Goal: Task Accomplishment & Management: Use online tool/utility

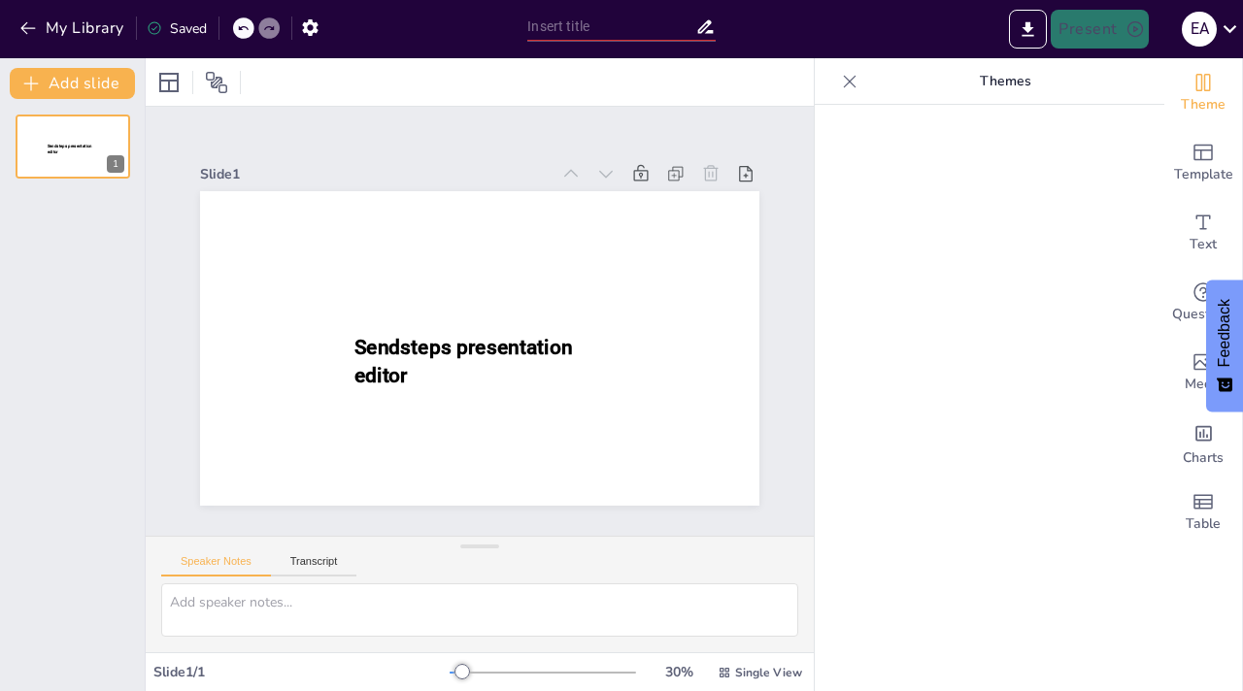
type input "New Sendsteps"
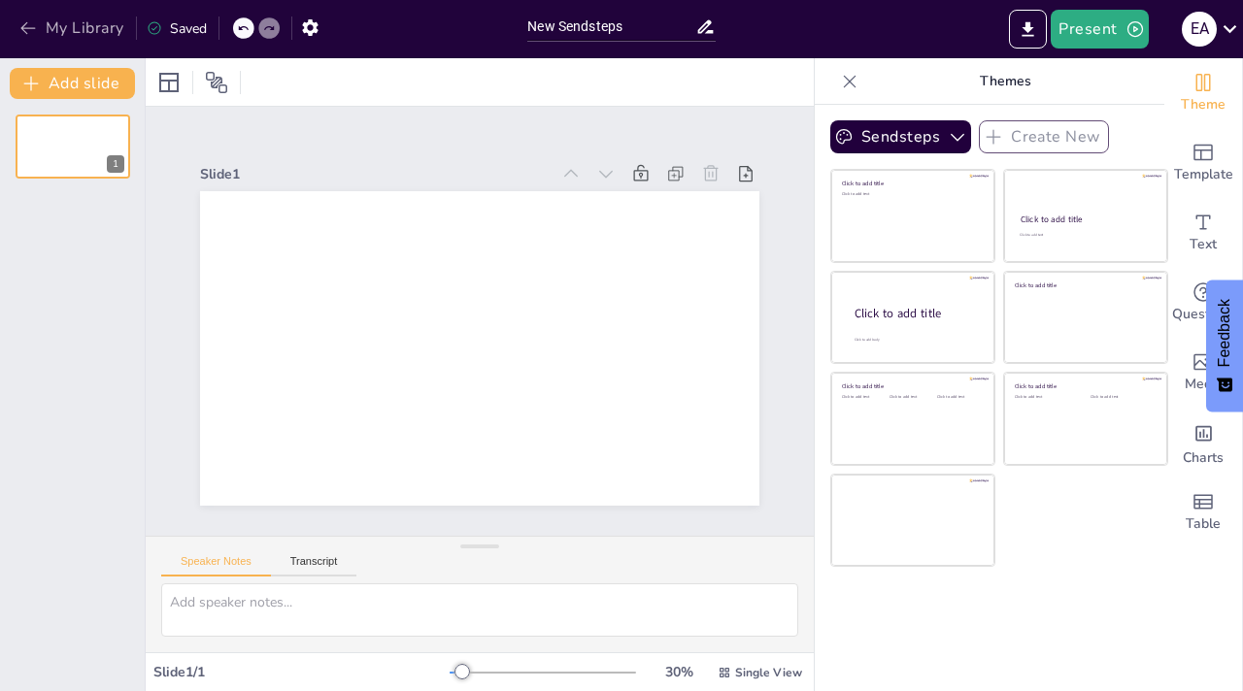
click at [32, 33] on icon "button" at bounding box center [27, 27] width 19 height 19
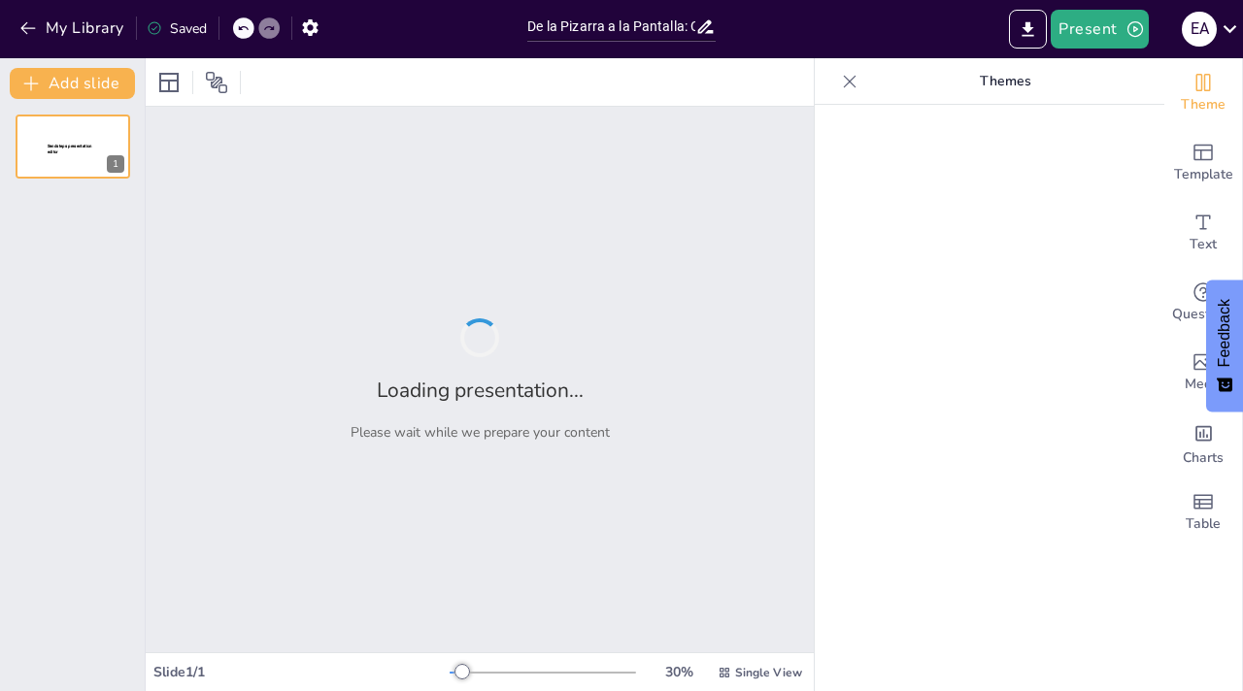
type input "De la Pizarra a la Pantalla: Cronología de la Tecnología Educativa"
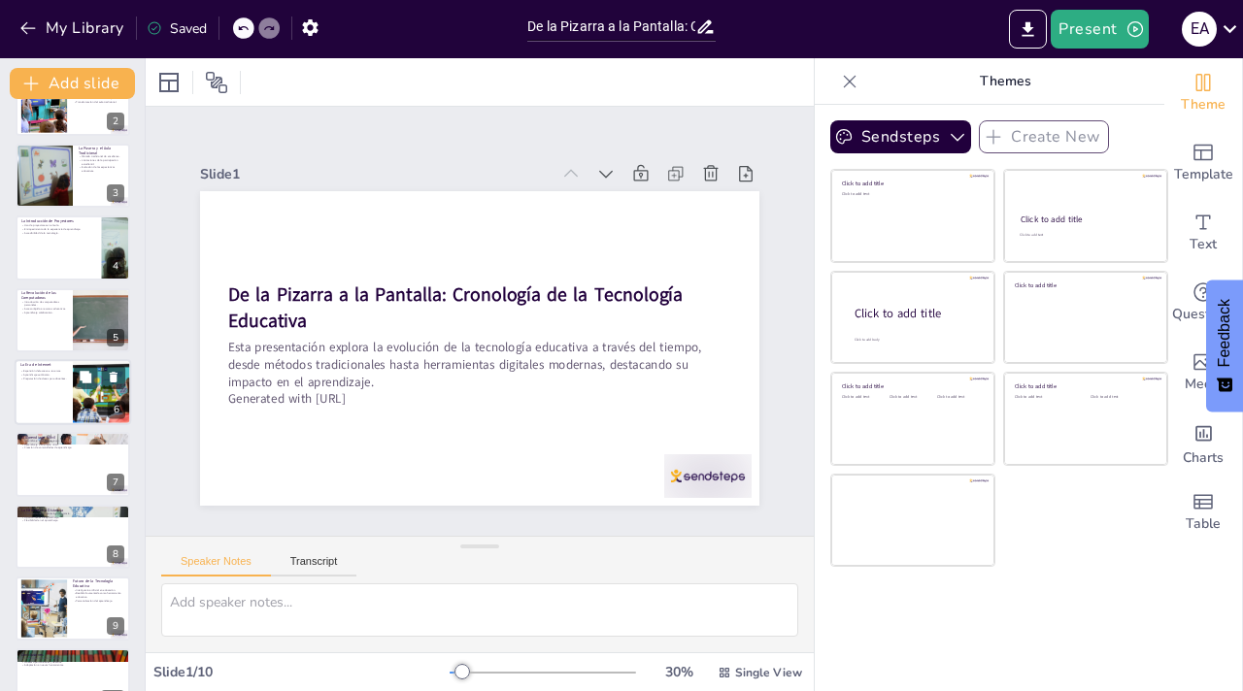
scroll to position [153, 0]
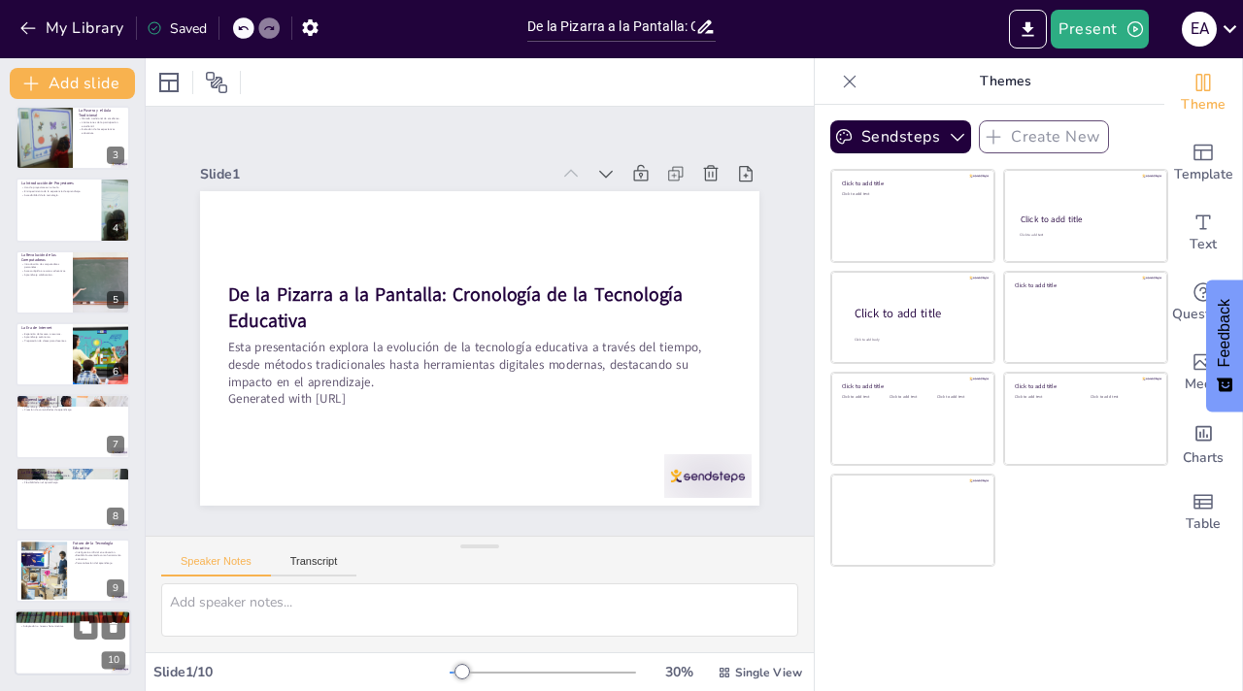
click at [44, 633] on div at bounding box center [73, 644] width 117 height 66
type textarea "La transformación en la enseñanza a través de la tecnología educativa es un fen…"
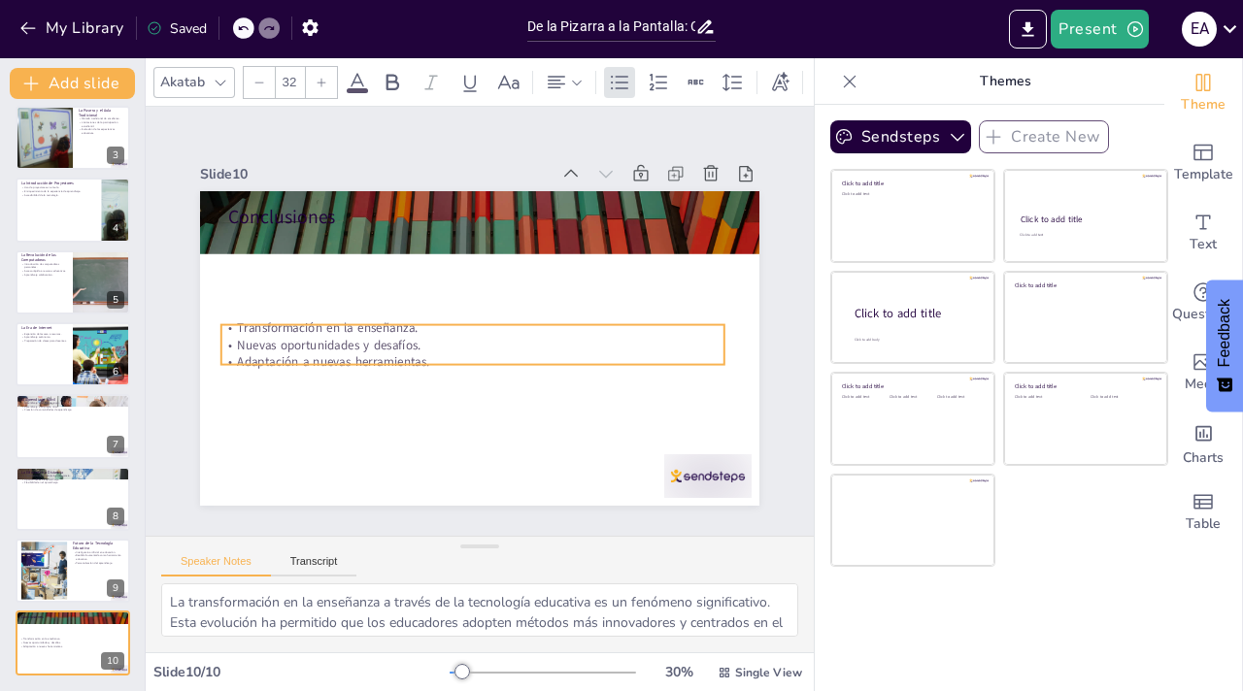
drag, startPoint x: 280, startPoint y: 249, endPoint x: 280, endPoint y: 227, distance: 21.4
click at [272, 341] on p "Nuevas oportunidades y desafíos." at bounding box center [470, 344] width 502 height 70
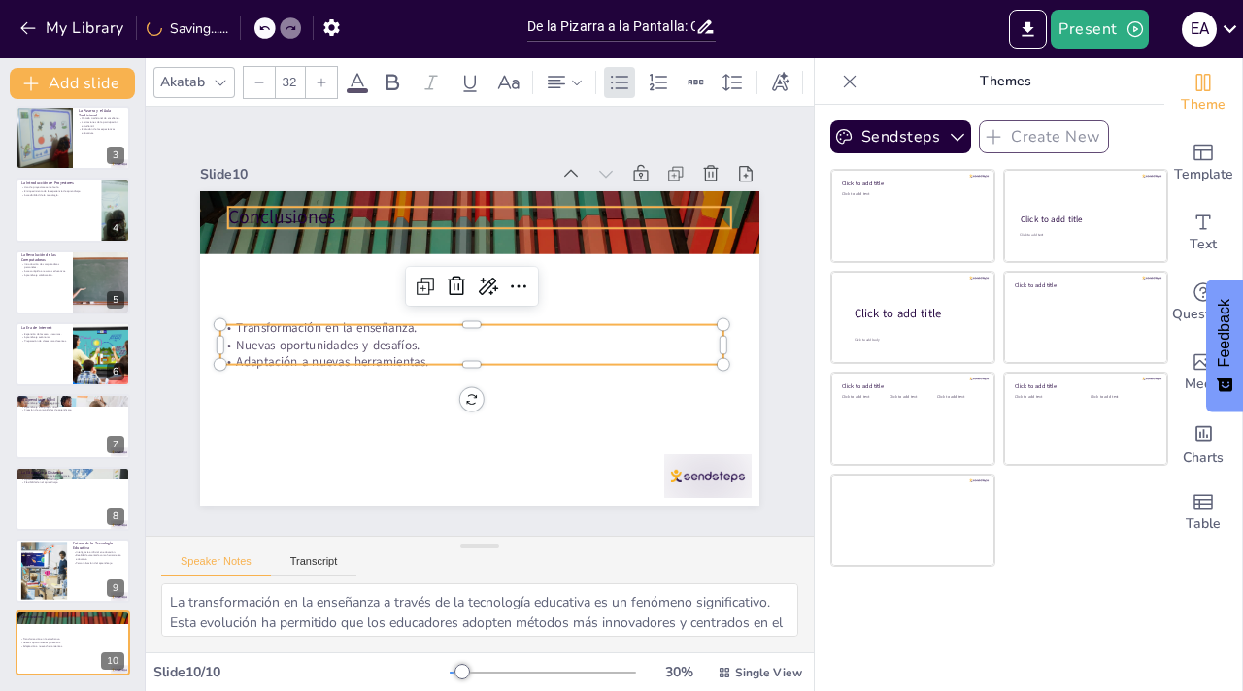
type input "48"
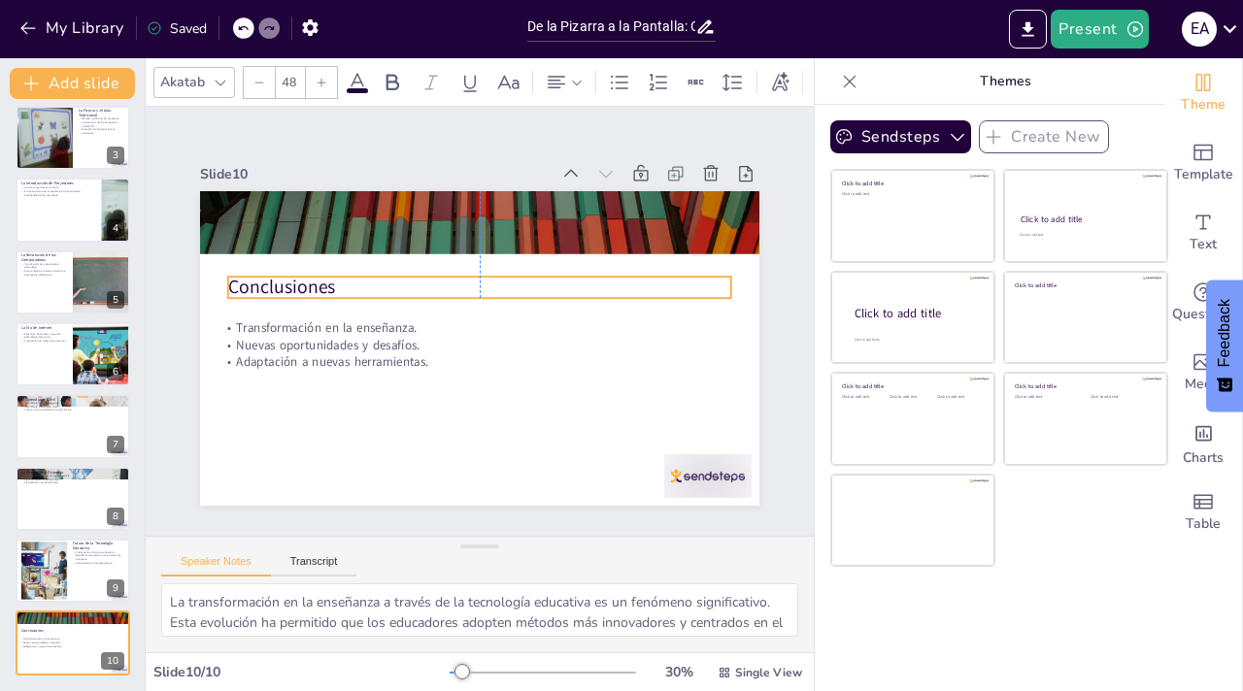
drag, startPoint x: 277, startPoint y: 216, endPoint x: 275, endPoint y: 280, distance: 64.1
click at [274, 285] on p "Conclusiones" at bounding box center [482, 288] width 503 height 79
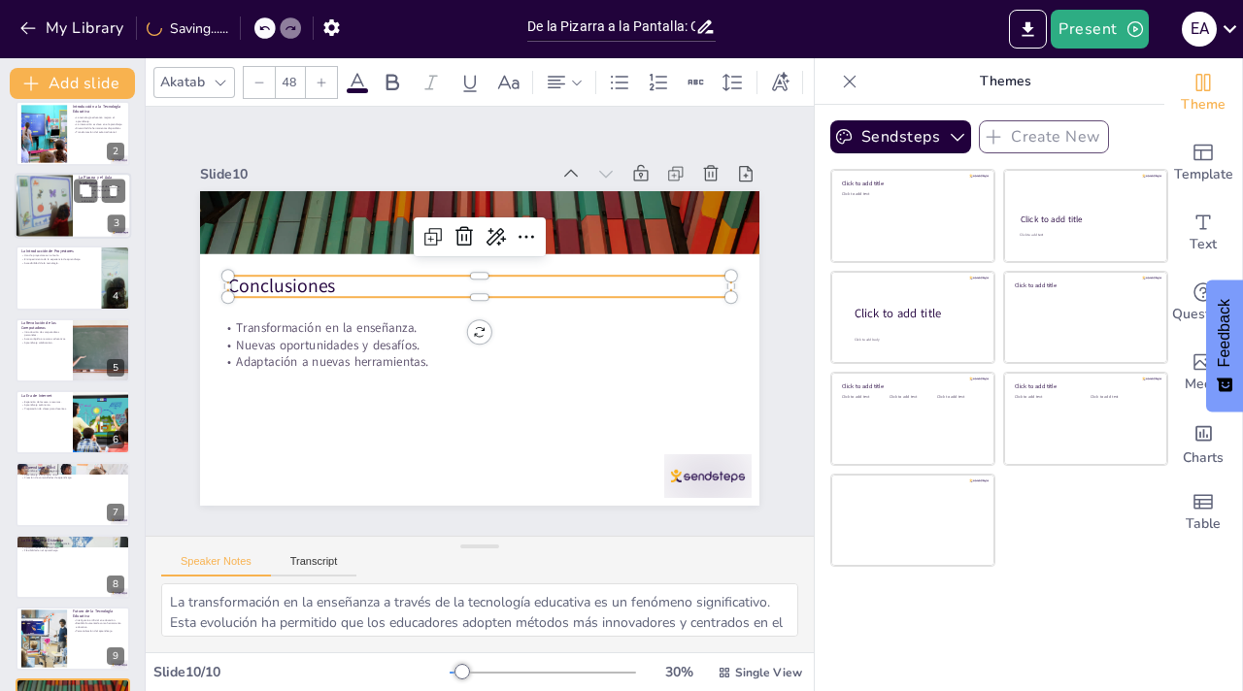
scroll to position [0, 0]
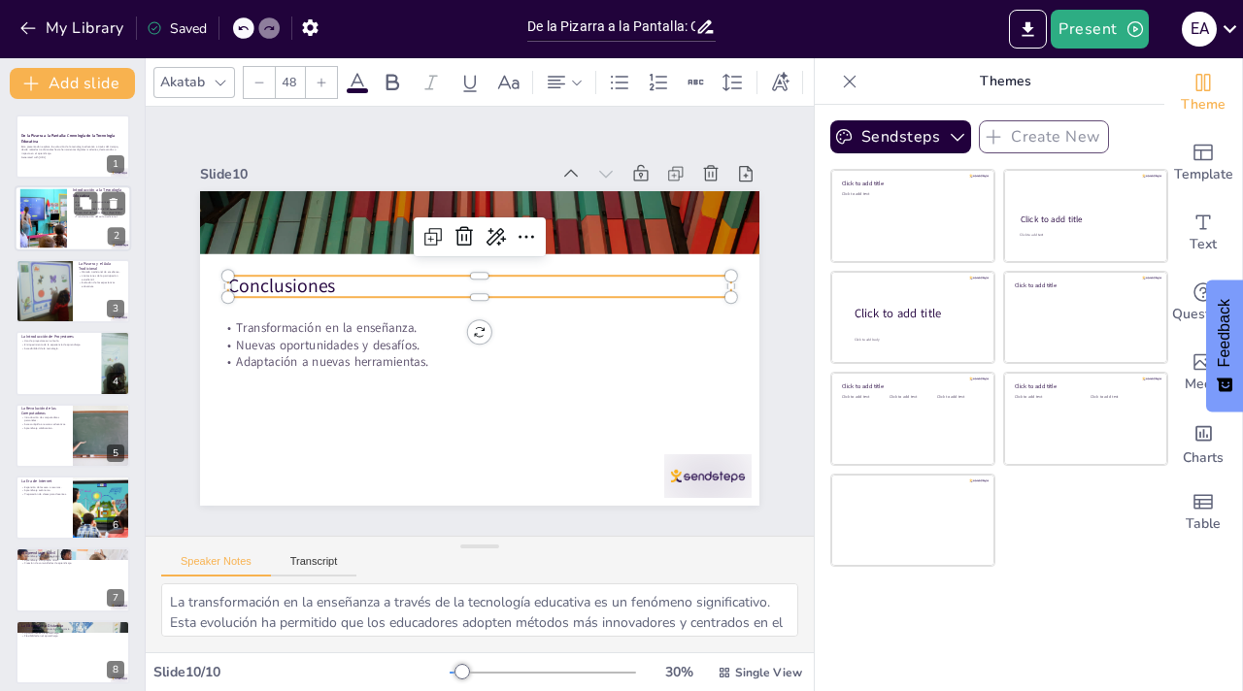
click at [62, 224] on div at bounding box center [43, 218] width 105 height 59
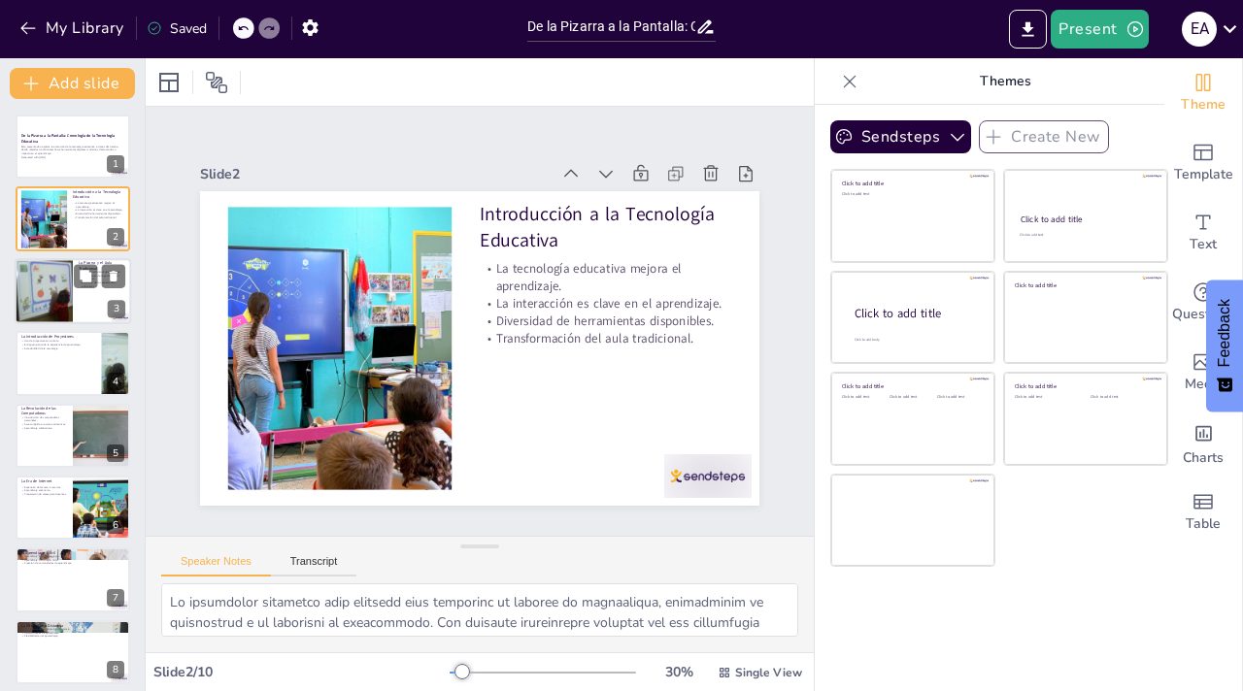
click at [58, 285] on div at bounding box center [43, 291] width 87 height 66
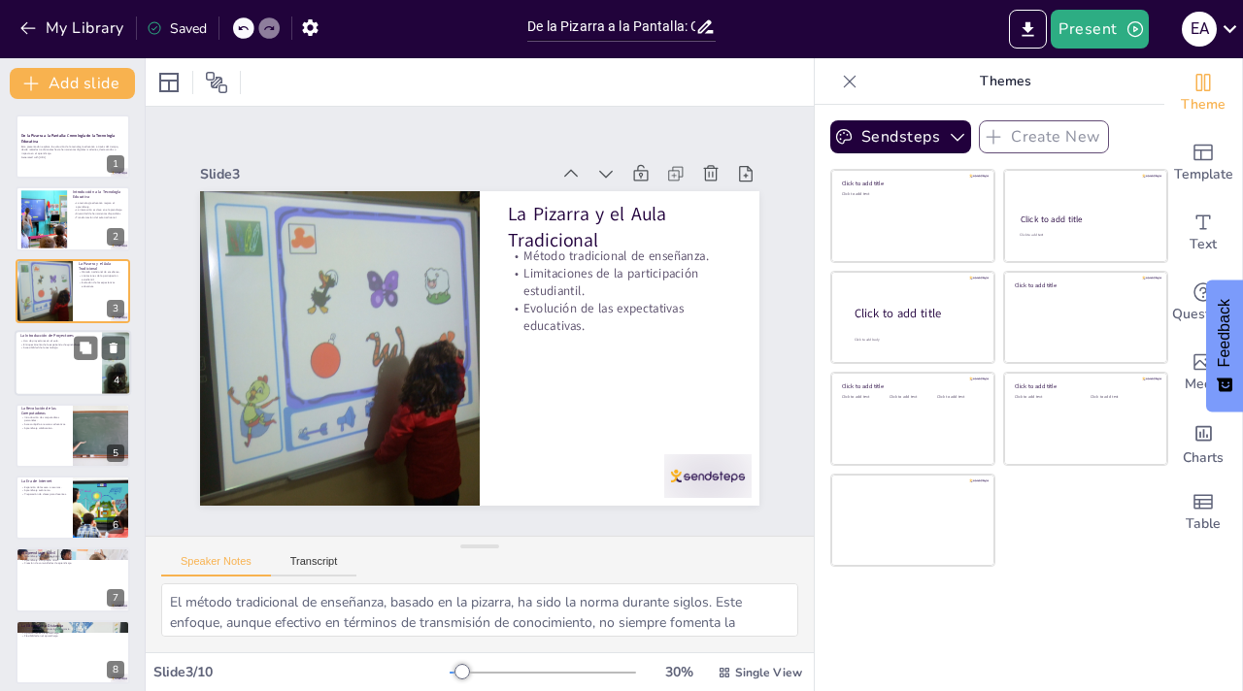
click at [57, 385] on div at bounding box center [73, 363] width 117 height 66
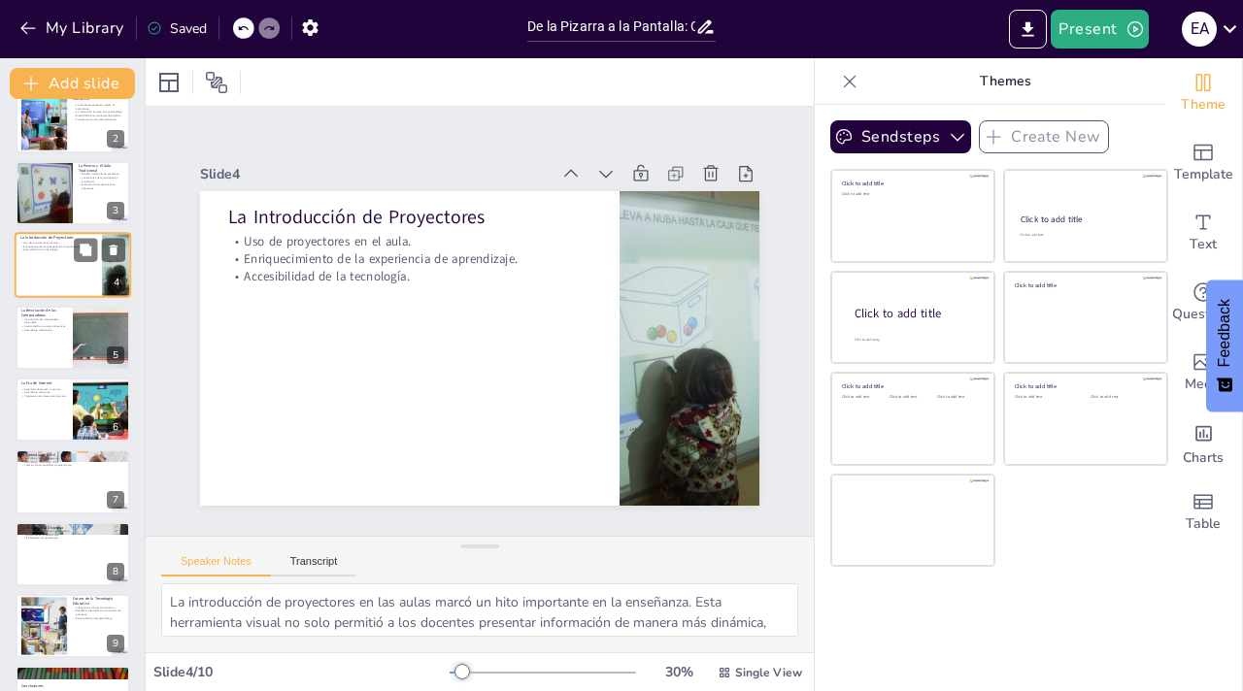
click at [64, 331] on p "Aprendizaje colaborativo." at bounding box center [44, 330] width 46 height 4
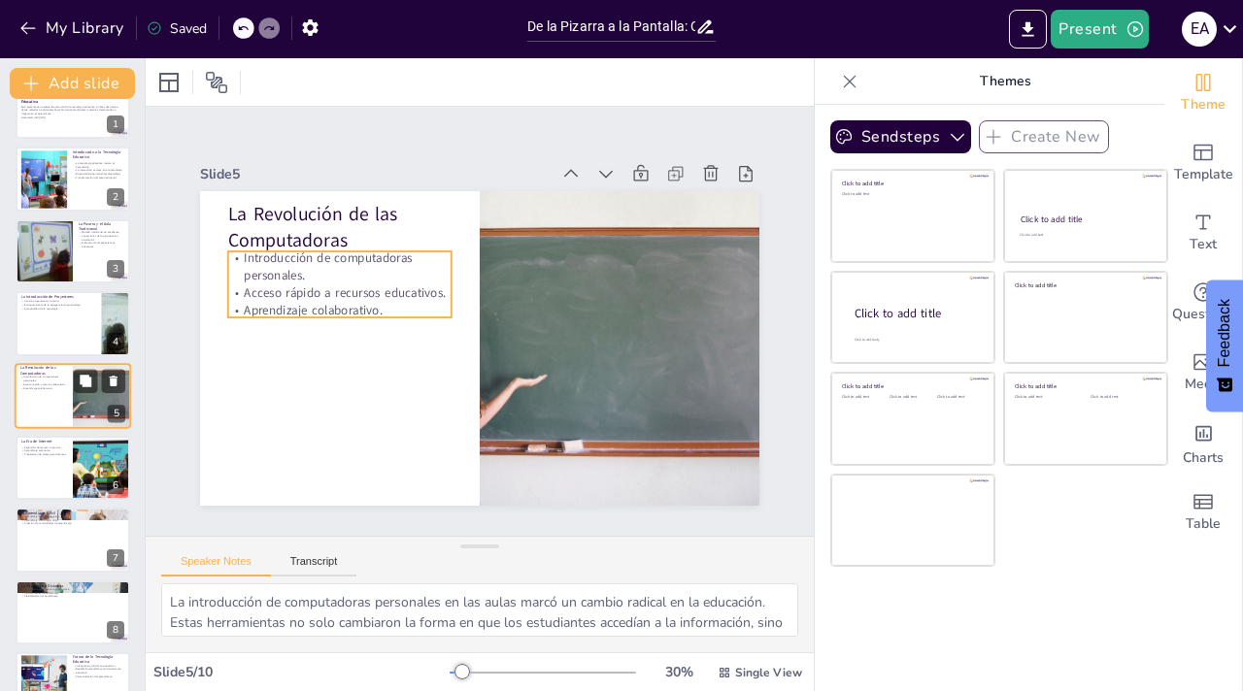
click at [39, 386] on p "Aprendizaje colaborativo." at bounding box center [43, 388] width 47 height 4
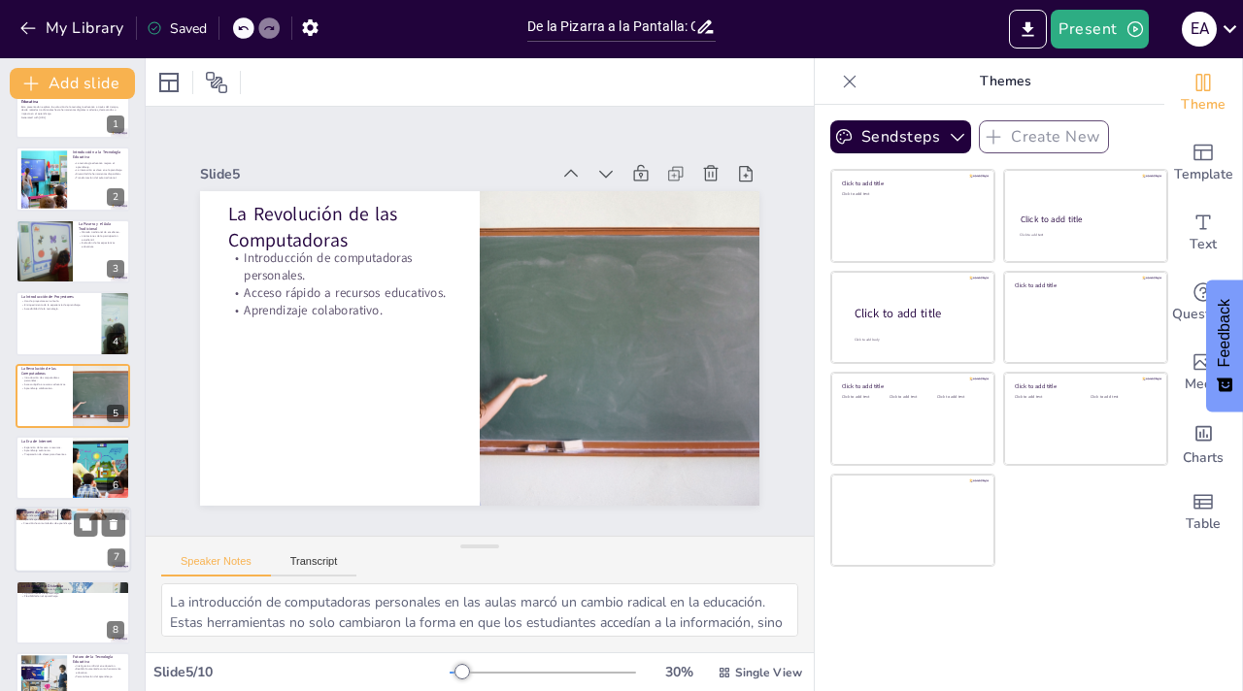
drag, startPoint x: 32, startPoint y: 458, endPoint x: 38, endPoint y: 449, distance: 11.3
click at [32, 458] on div at bounding box center [73, 468] width 115 height 64
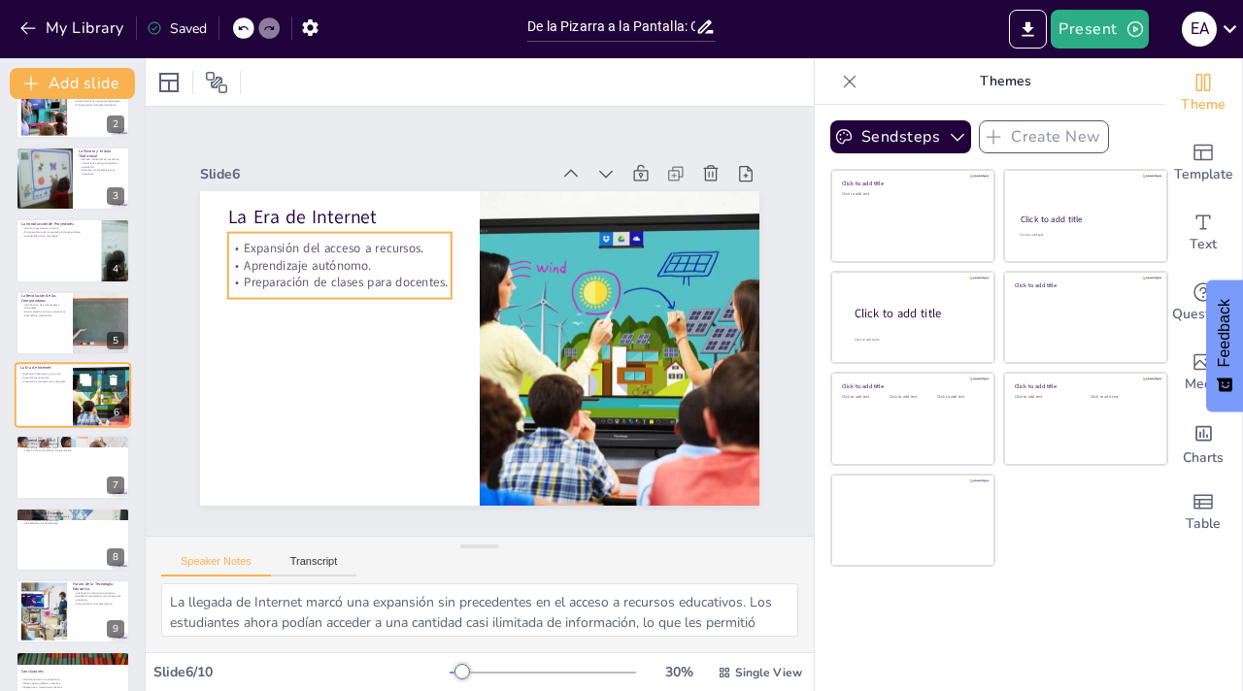
scroll to position [153, 0]
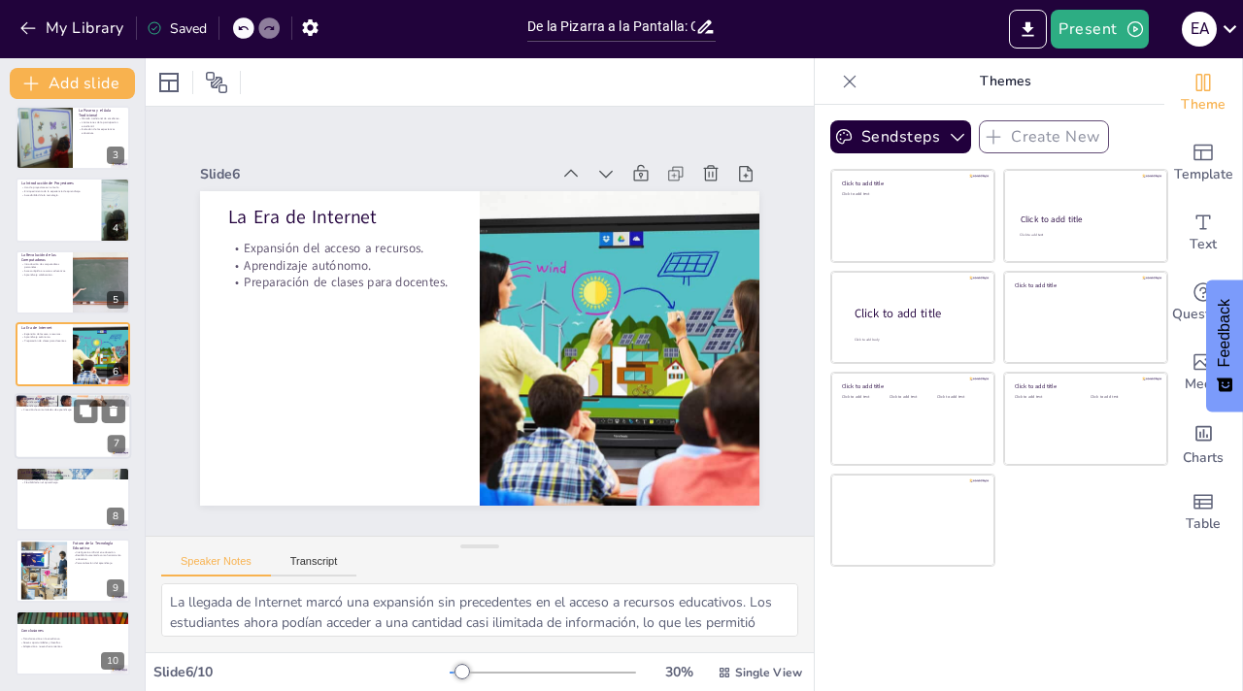
click at [46, 423] on div at bounding box center [73, 427] width 117 height 66
type textarea "La movilidad que ofrecen los dispositivos móviles ha revolucionado el aprendiza…"
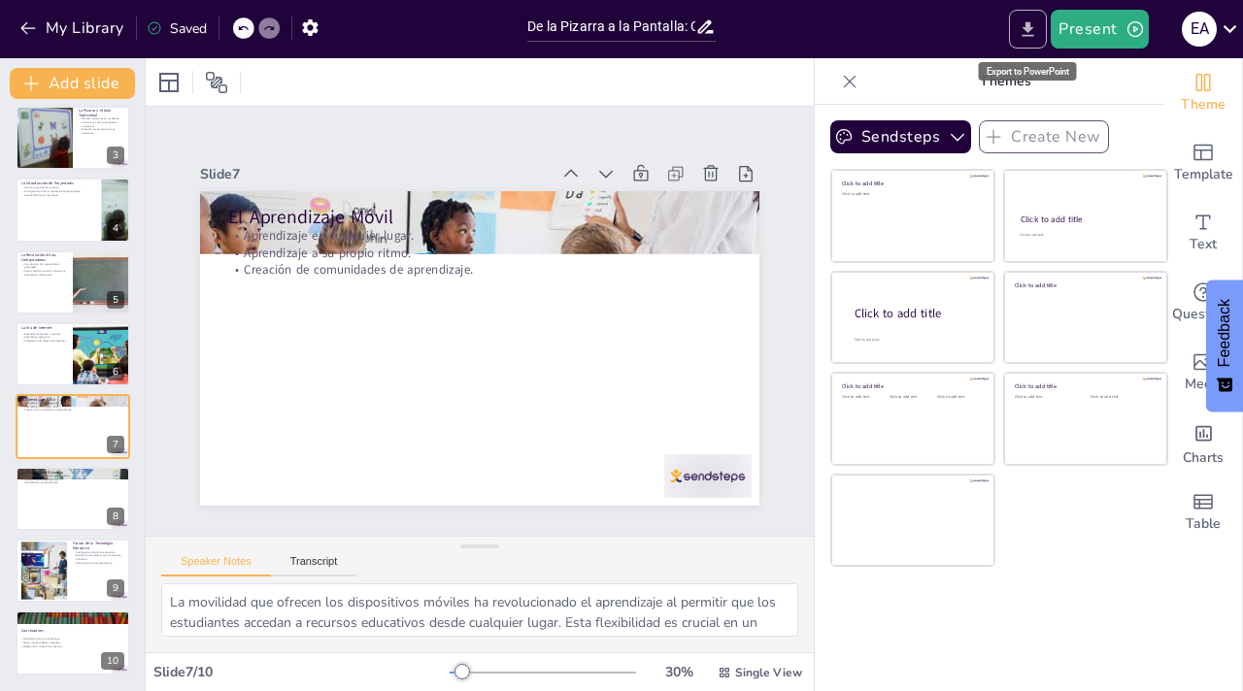
click at [1036, 33] on icon "Export to PowerPoint" at bounding box center [1028, 29] width 20 height 20
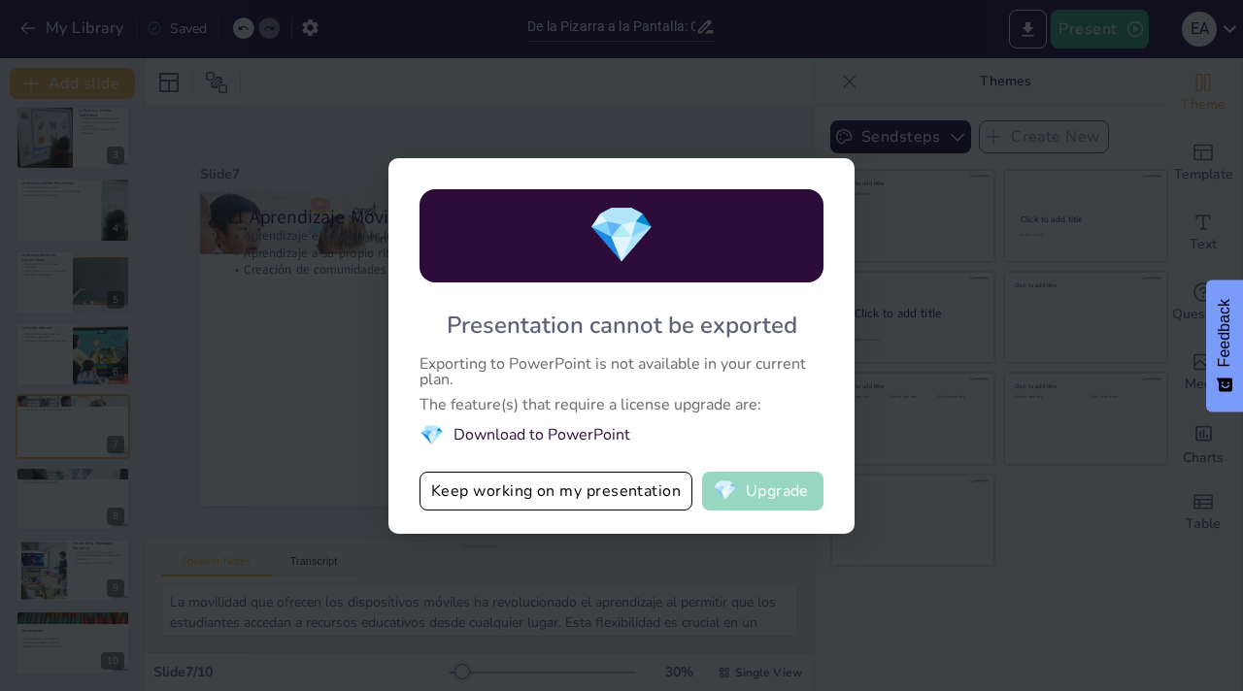
click at [755, 491] on button "💎 Upgrade" at bounding box center [762, 491] width 121 height 39
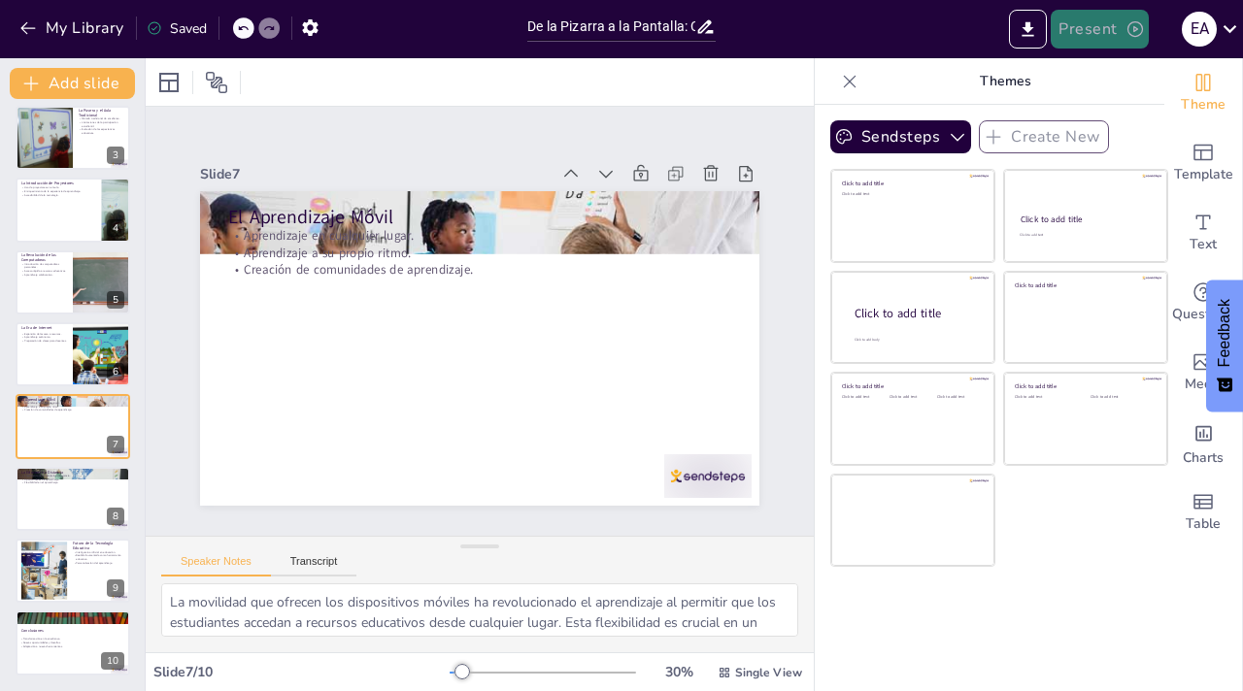
click at [1095, 32] on button "Present" at bounding box center [1099, 29] width 97 height 39
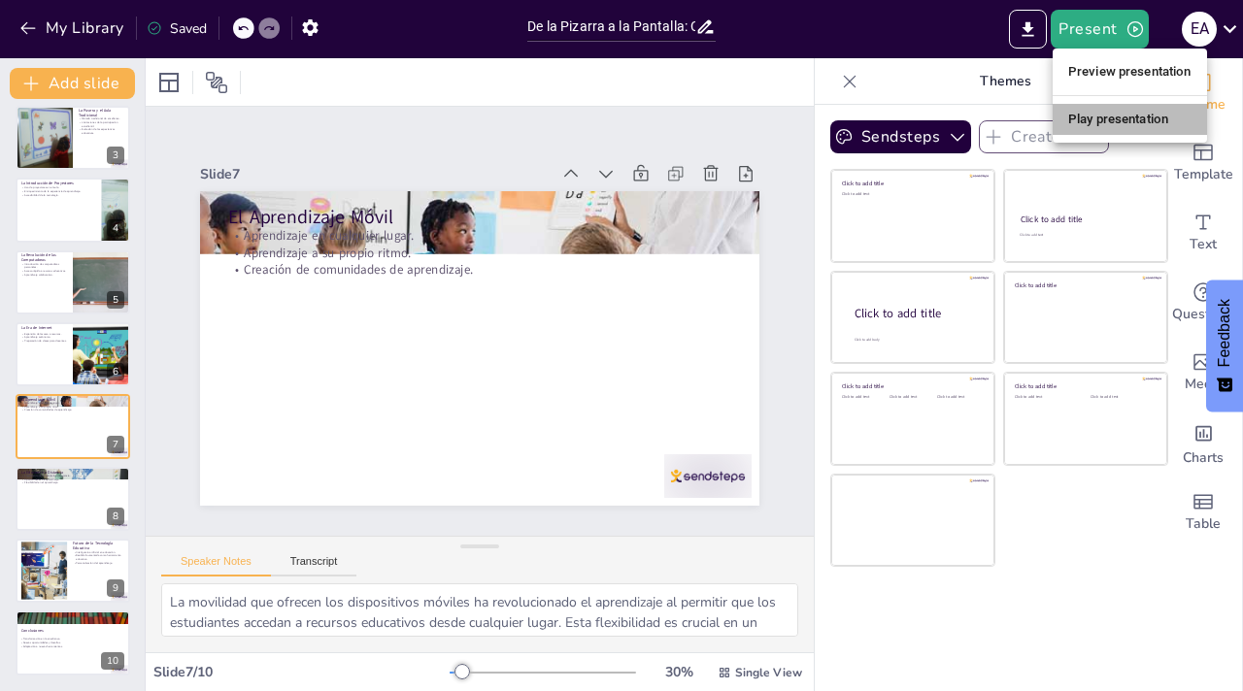
click at [1094, 117] on li "Play presentation" at bounding box center [1130, 119] width 154 height 31
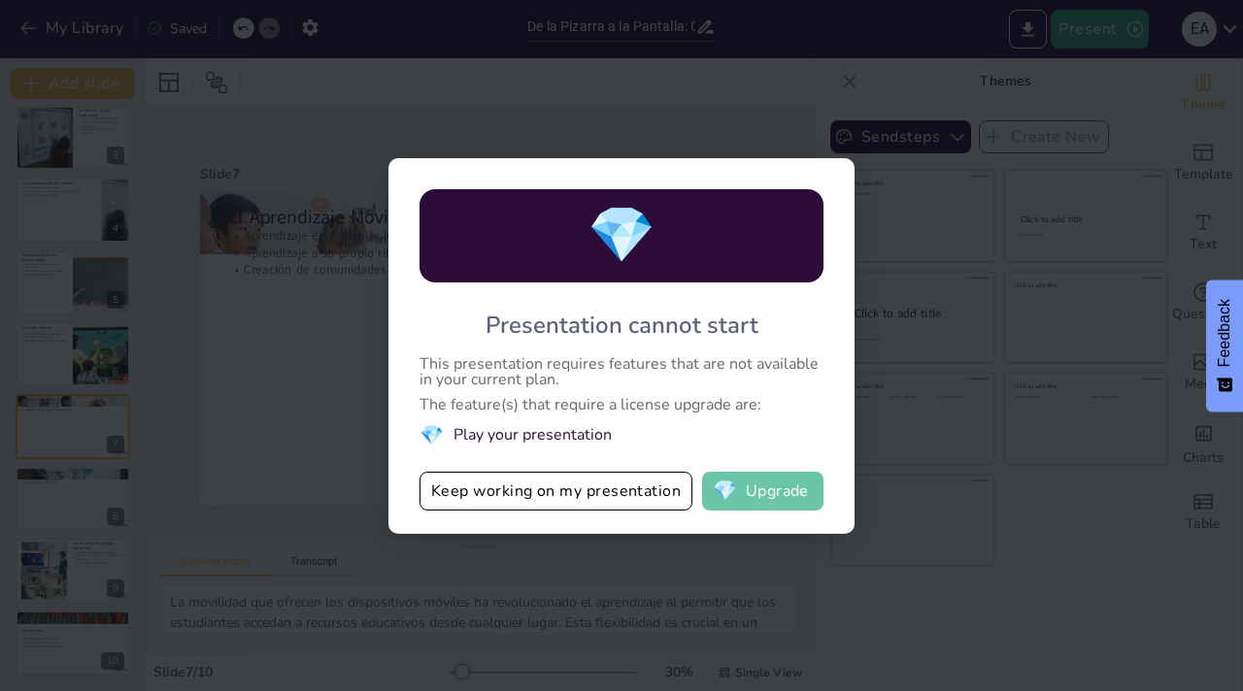
click at [748, 480] on button "💎 Upgrade" at bounding box center [762, 491] width 121 height 39
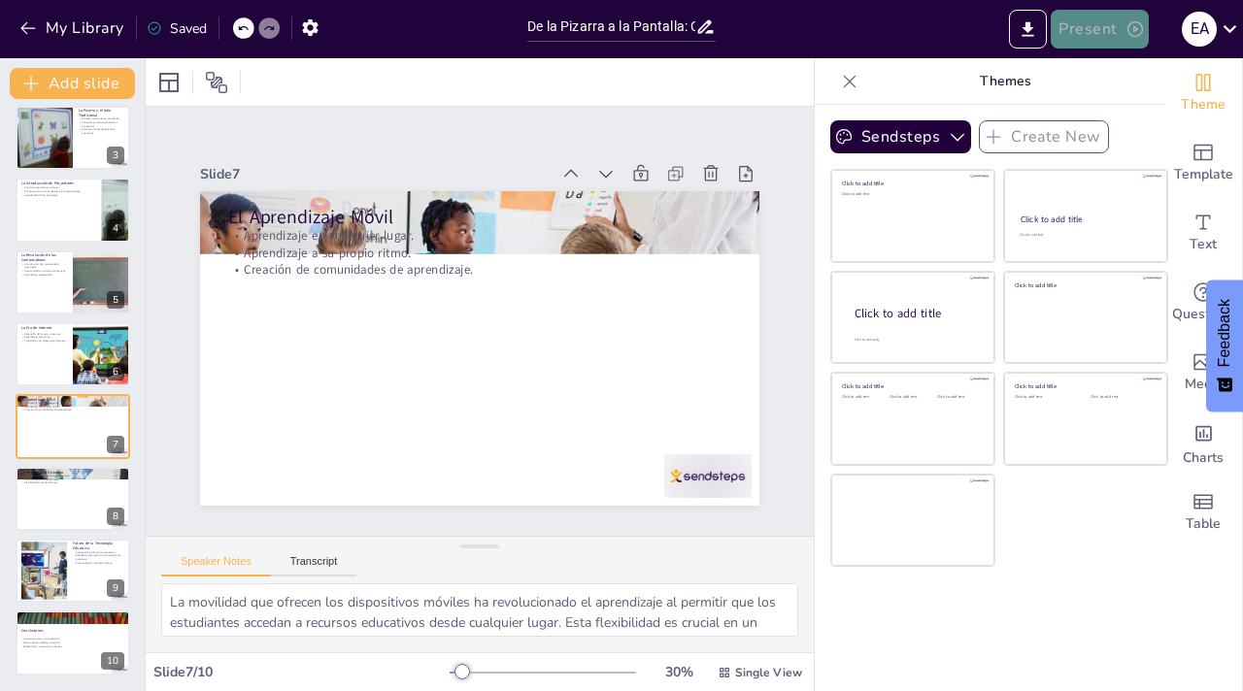
click at [1082, 28] on button "Present" at bounding box center [1099, 29] width 97 height 39
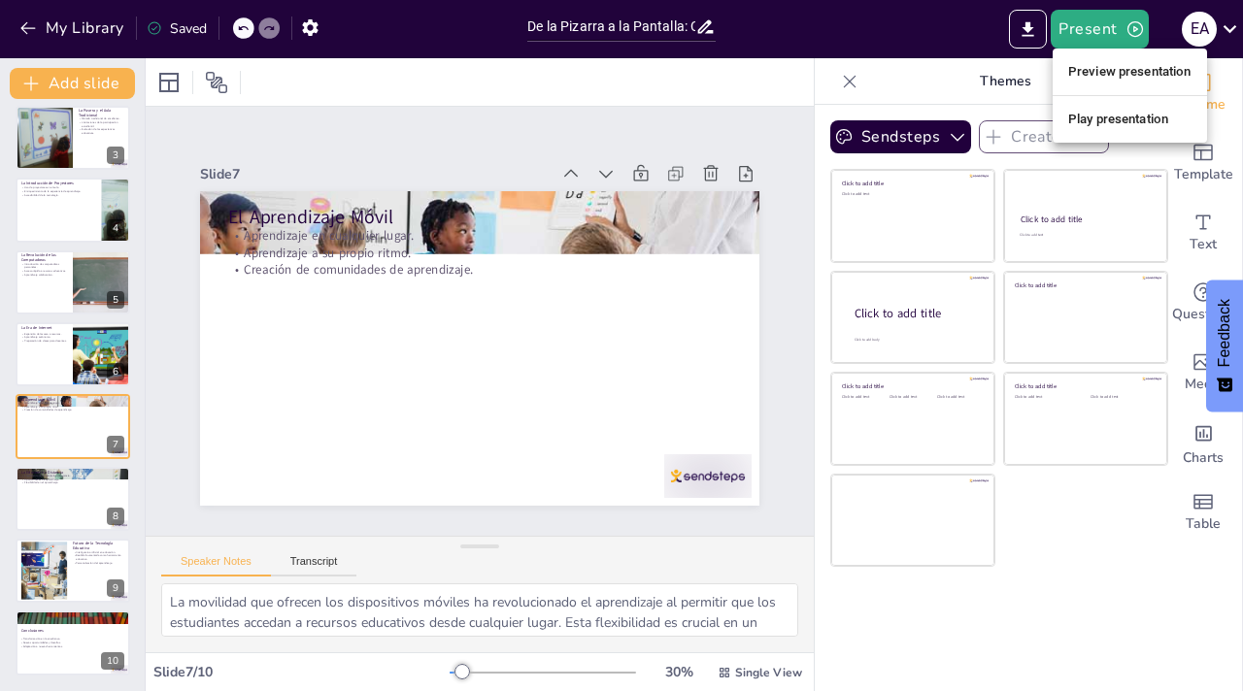
click at [1112, 83] on li "Preview presentation" at bounding box center [1130, 71] width 154 height 31
